Goal: Information Seeking & Learning: Learn about a topic

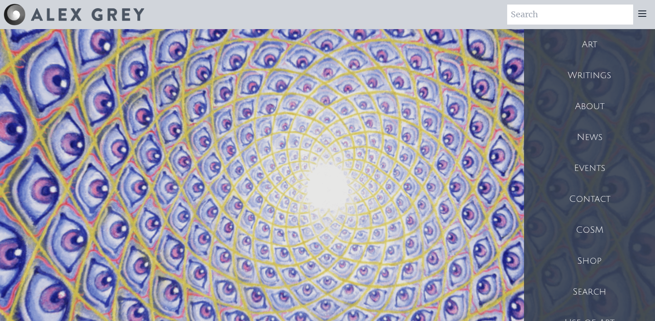
click at [594, 38] on div "Art" at bounding box center [589, 44] width 131 height 31
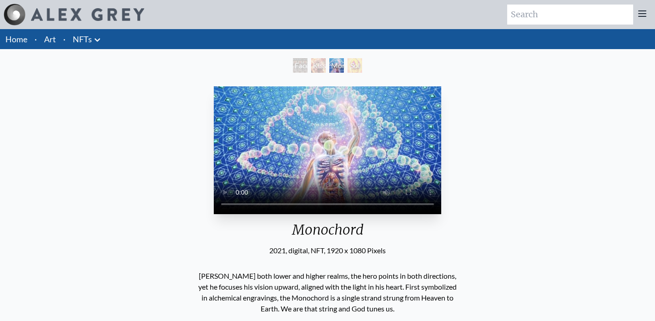
click at [335, 72] on div "Faces of Entheon Kissing Monochord Sol Invictus" at bounding box center [327, 66] width 73 height 17
click at [341, 66] on div "Monochord" at bounding box center [336, 65] width 15 height 15
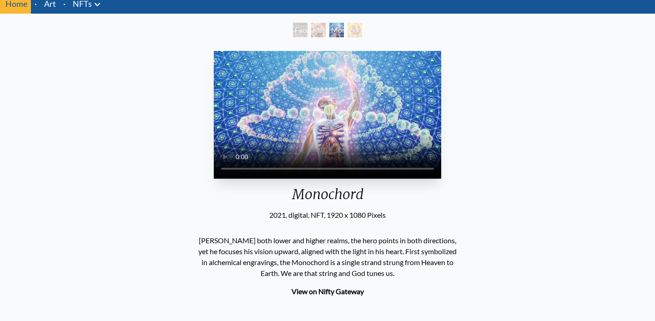
scroll to position [10, 0]
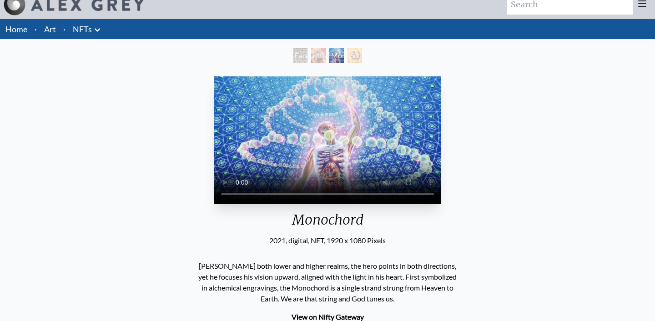
click at [357, 59] on div "Sol Invictus" at bounding box center [354, 55] width 15 height 15
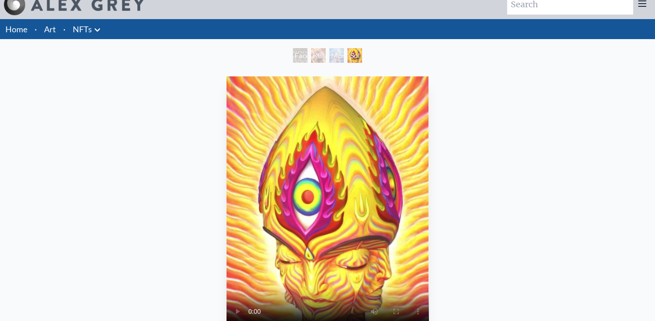
click at [327, 55] on div "Faces of Entheon Kissing Monochord Sol Invictus" at bounding box center [327, 56] width 73 height 17
click at [334, 56] on div "Monochord" at bounding box center [336, 55] width 15 height 15
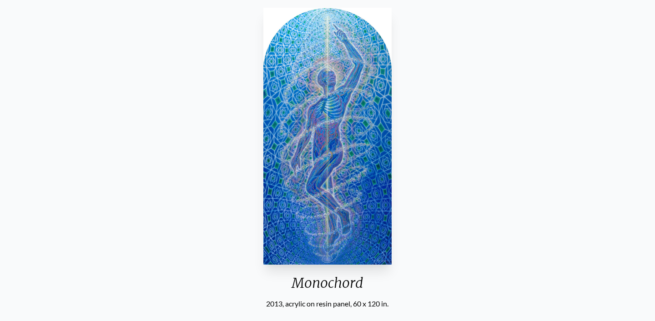
scroll to position [105, 0]
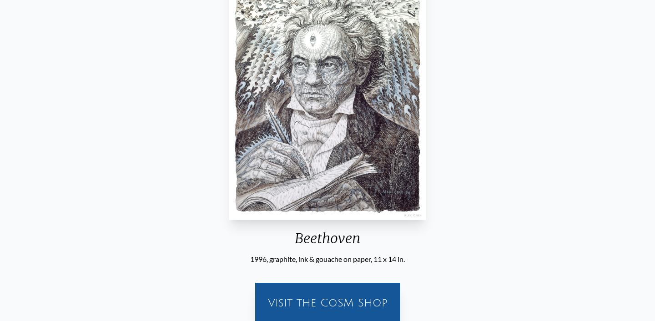
scroll to position [44, 0]
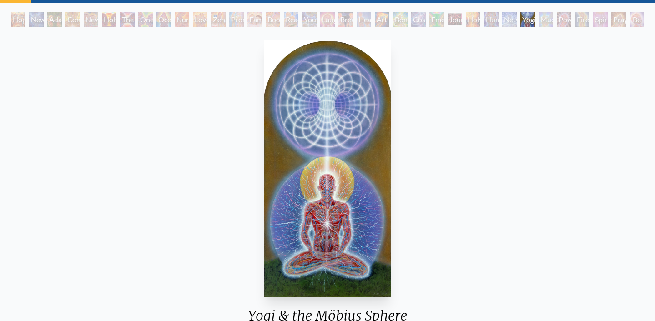
scroll to position [59, 0]
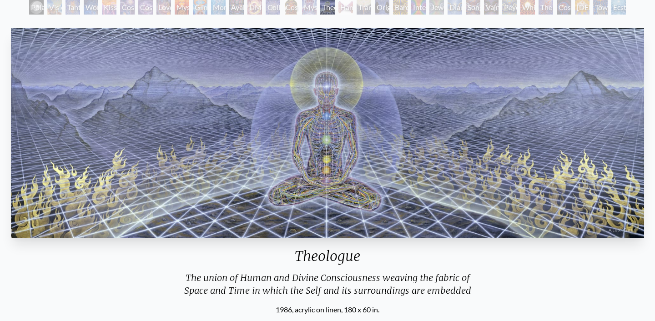
scroll to position [53, 0]
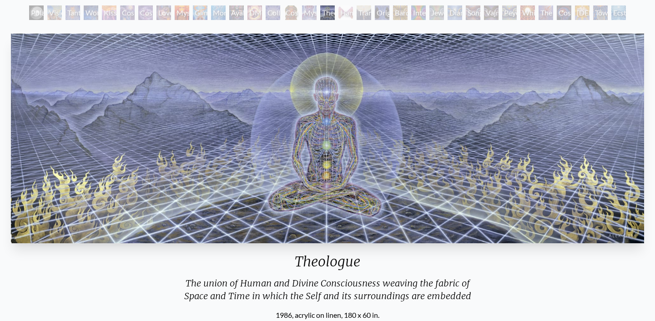
click at [477, 260] on div "Theologue" at bounding box center [327, 265] width 640 height 24
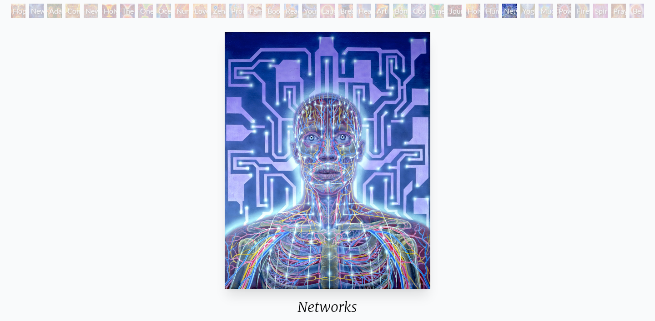
scroll to position [55, 0]
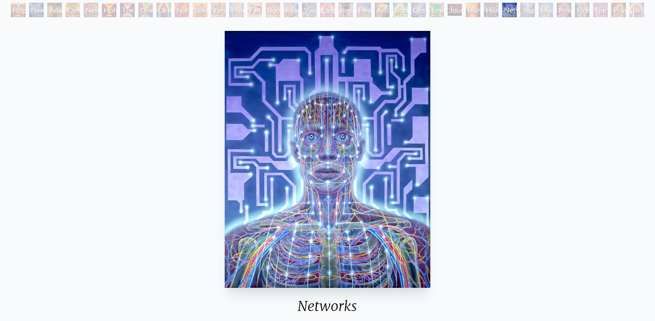
click at [308, 227] on img "28 / 35" at bounding box center [328, 159] width 206 height 257
